Goal: Transaction & Acquisition: Book appointment/travel/reservation

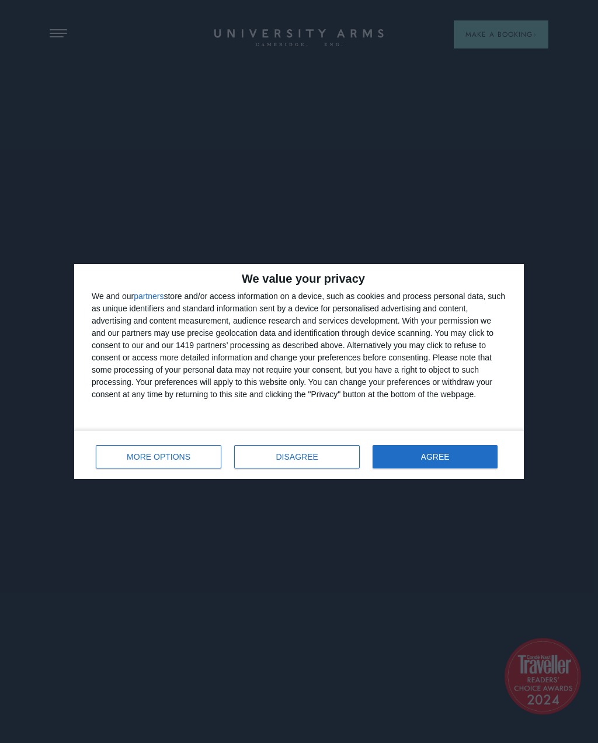
click at [477, 460] on button "AGREE" at bounding box center [435, 456] width 125 height 23
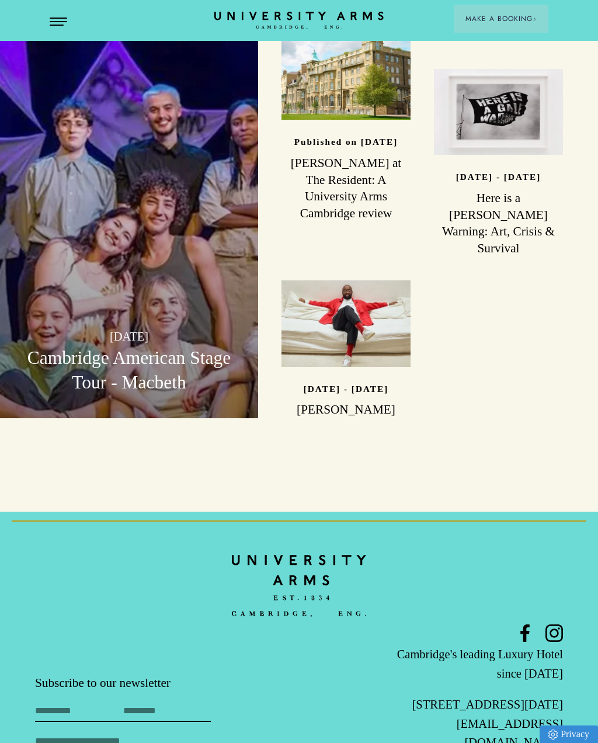
scroll to position [3064, 0]
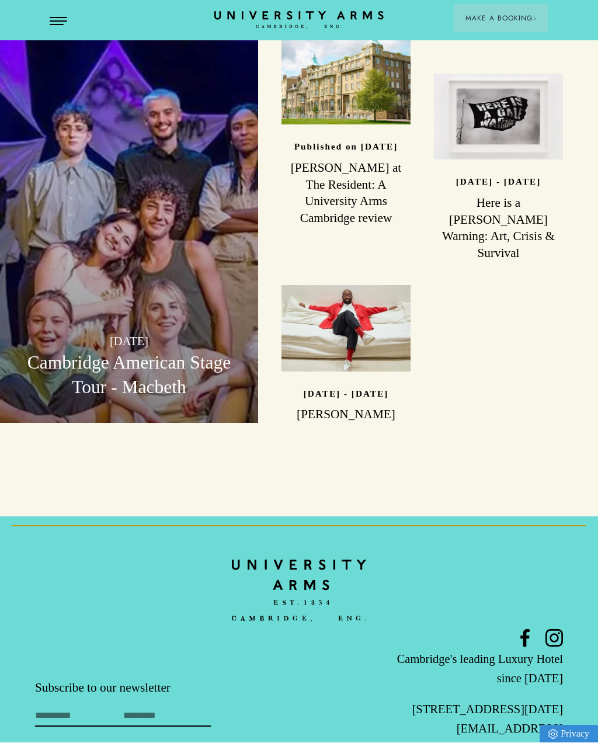
click at [561, 630] on icon at bounding box center [555, 639] width 18 height 18
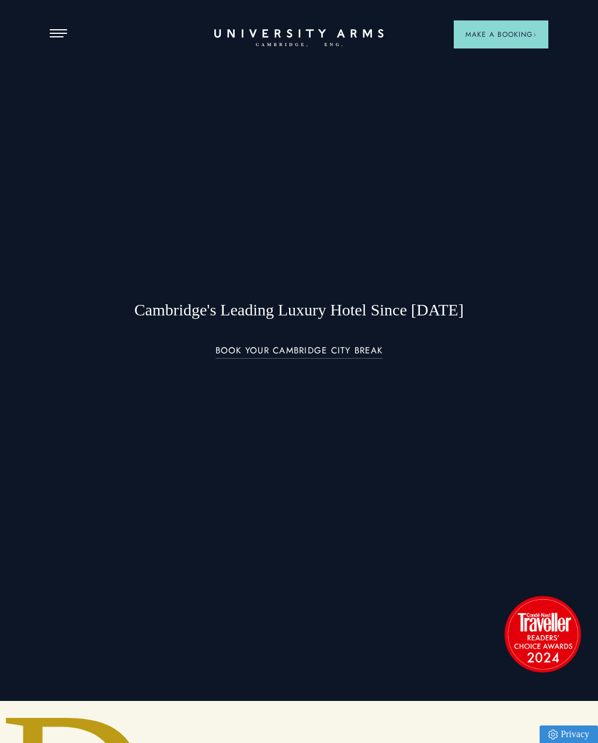
scroll to position [0, 0]
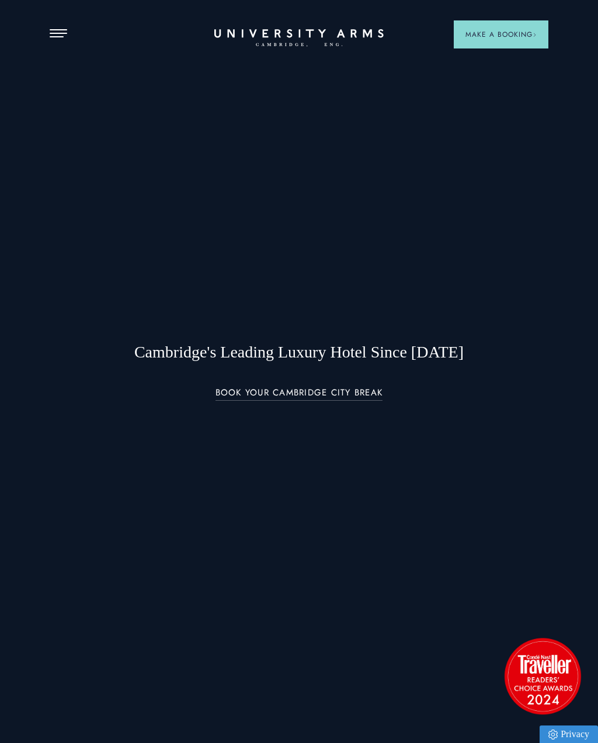
click at [59, 37] on button "Open Menu" at bounding box center [59, 33] width 18 height 9
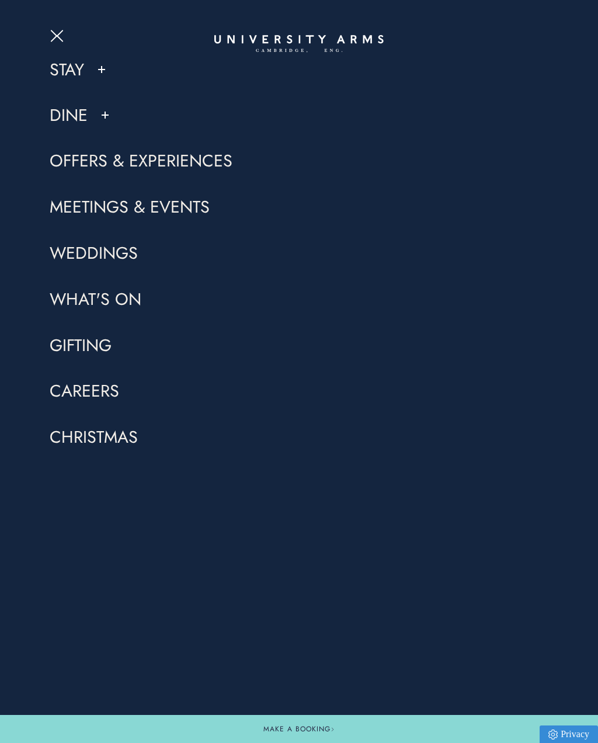
click at [83, 121] on link "Dine" at bounding box center [69, 115] width 38 height 22
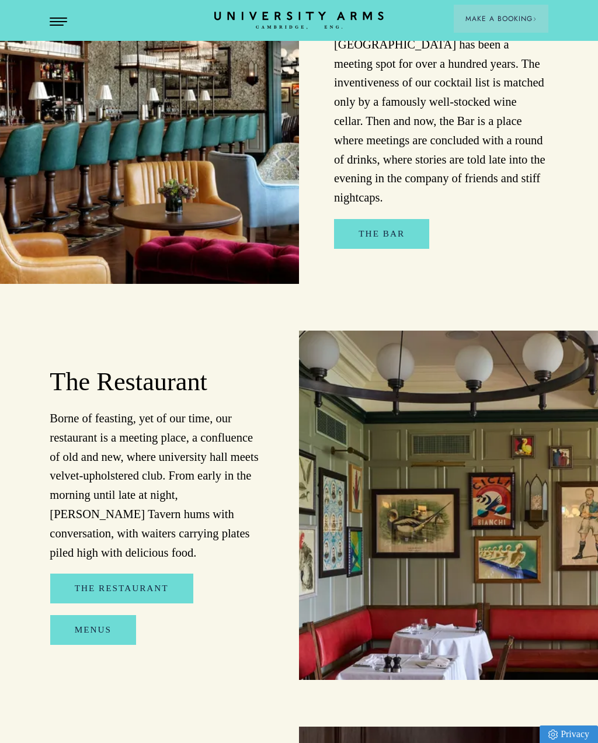
scroll to position [1107, 0]
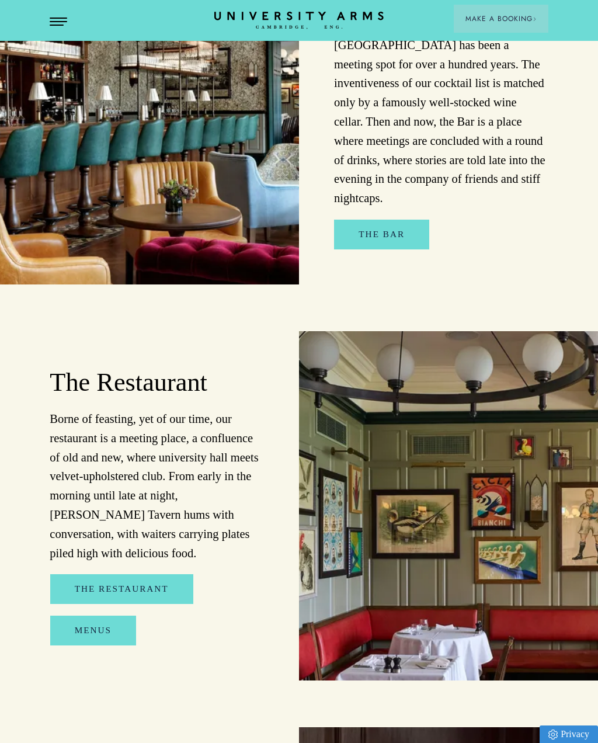
click at [91, 616] on link "Menus" at bounding box center [93, 631] width 86 height 30
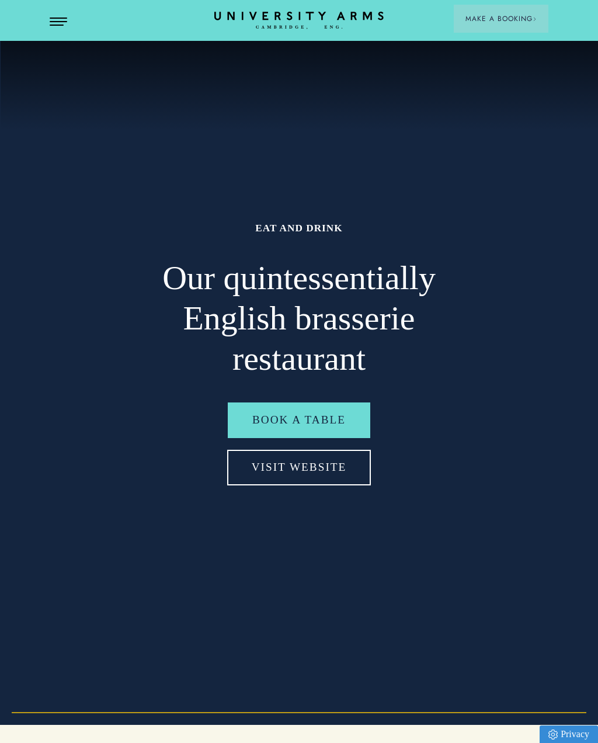
scroll to position [0, 0]
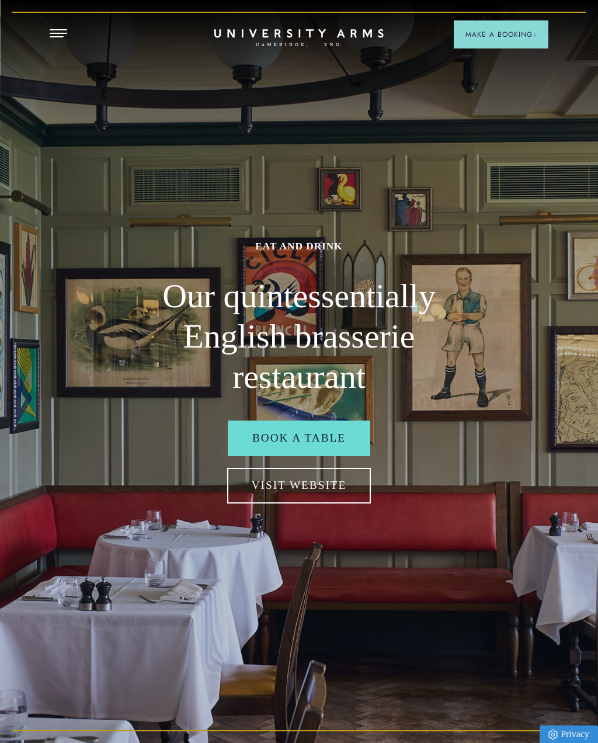
click at [62, 37] on button "Open Menu" at bounding box center [59, 33] width 18 height 9
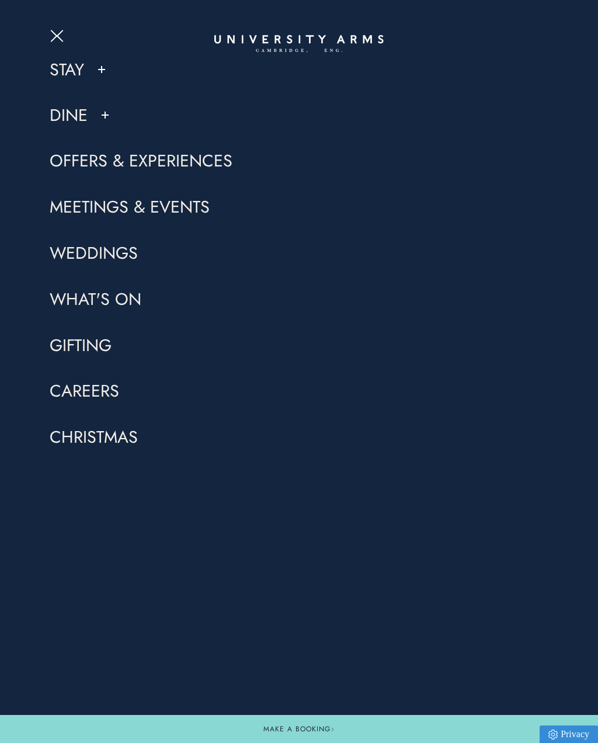
click at [93, 76] on div "Stay" at bounding box center [141, 69] width 183 height 22
click at [106, 69] on button at bounding box center [102, 70] width 12 height 12
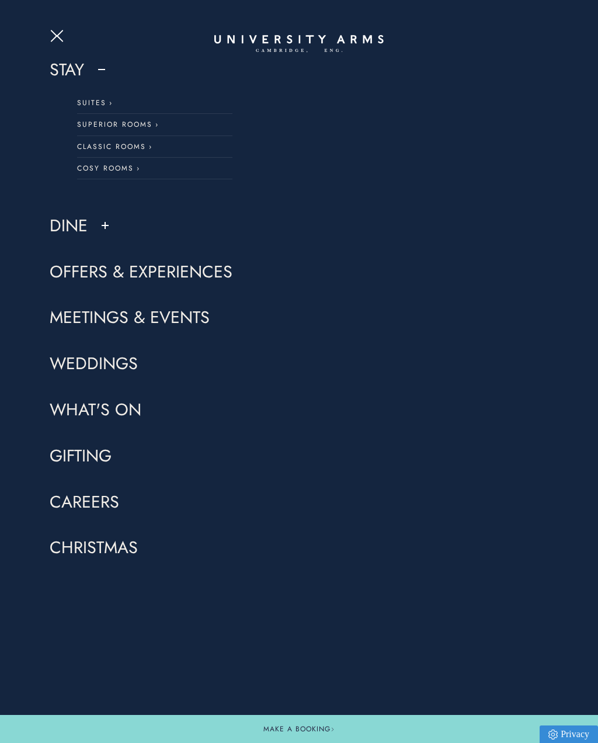
click at [102, 106] on link "Suites" at bounding box center [154, 103] width 155 height 22
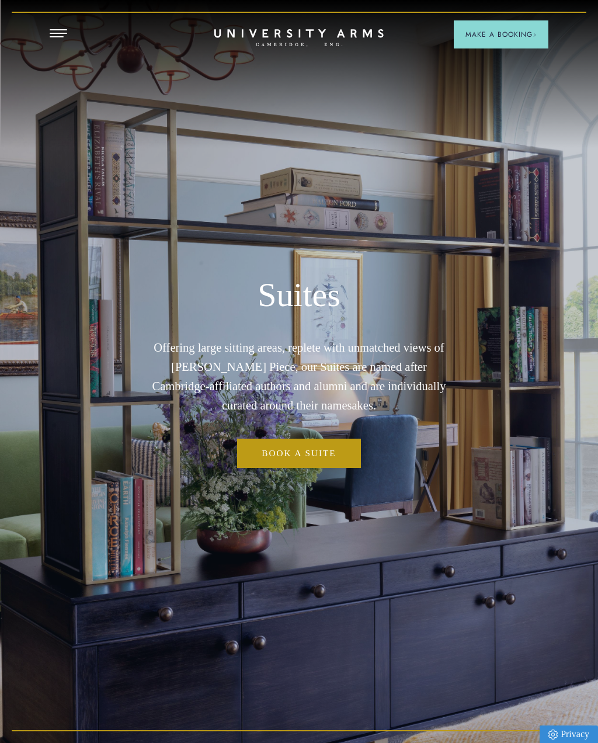
click at [346, 463] on link "Book a Suite" at bounding box center [298, 454] width 123 height 30
